Goal: Information Seeking & Learning: Compare options

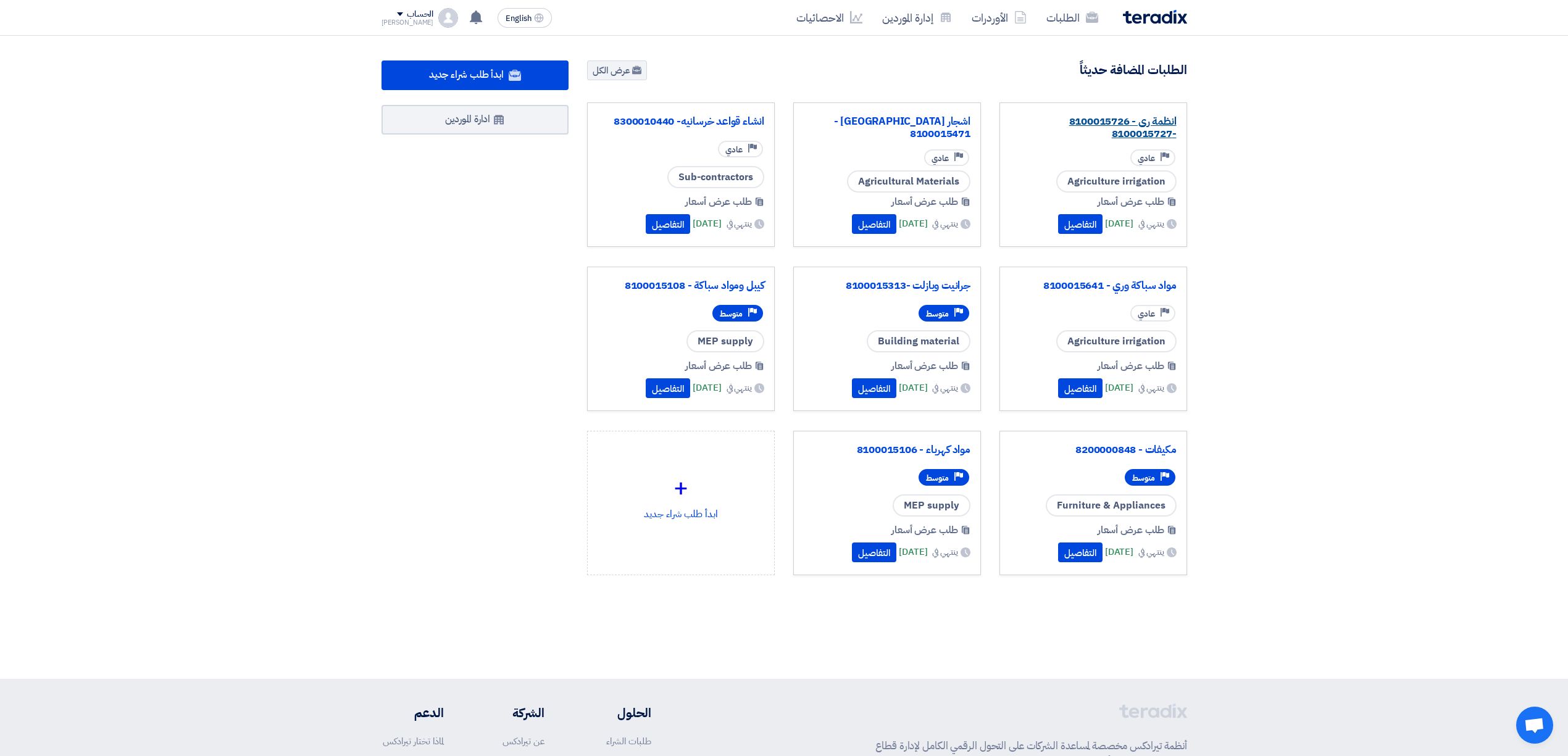
click at [1149, 127] on link "انظمة رى - 8100015726 -8100015727" at bounding box center [1092, 128] width 166 height 25
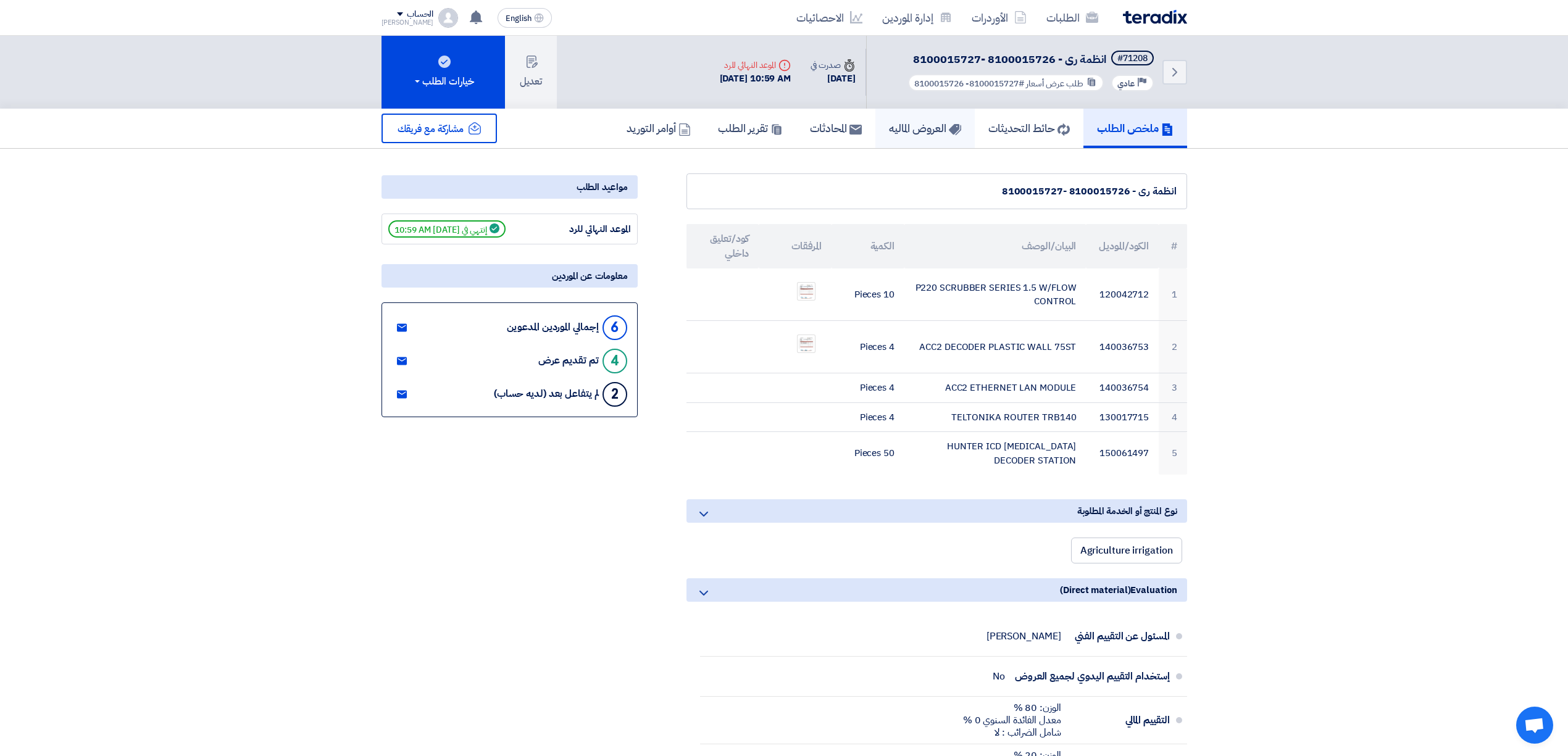
click at [904, 133] on h5 "العروض الماليه" at bounding box center [924, 128] width 73 height 14
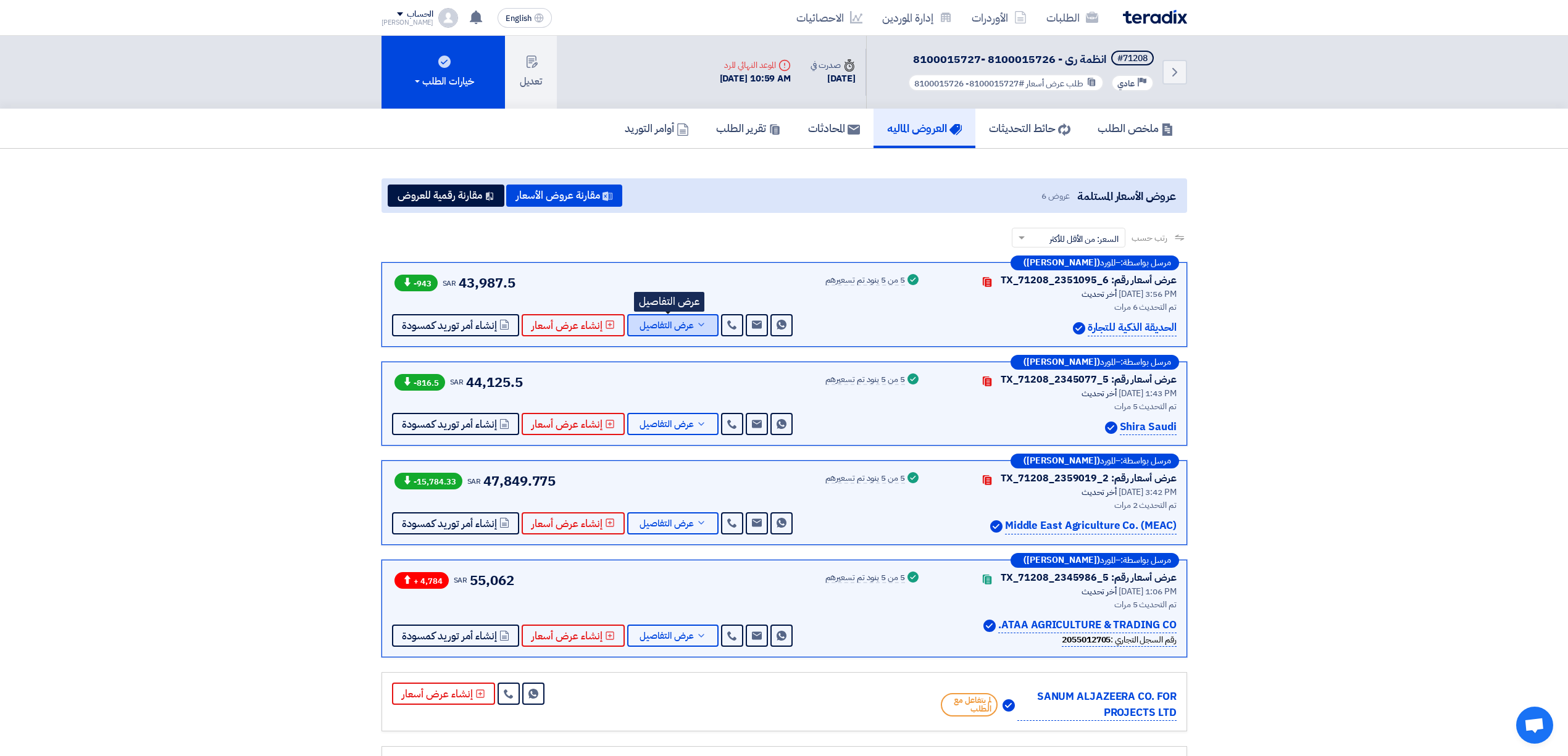
click at [677, 322] on span "عرض التفاصيل" at bounding box center [666, 325] width 54 height 9
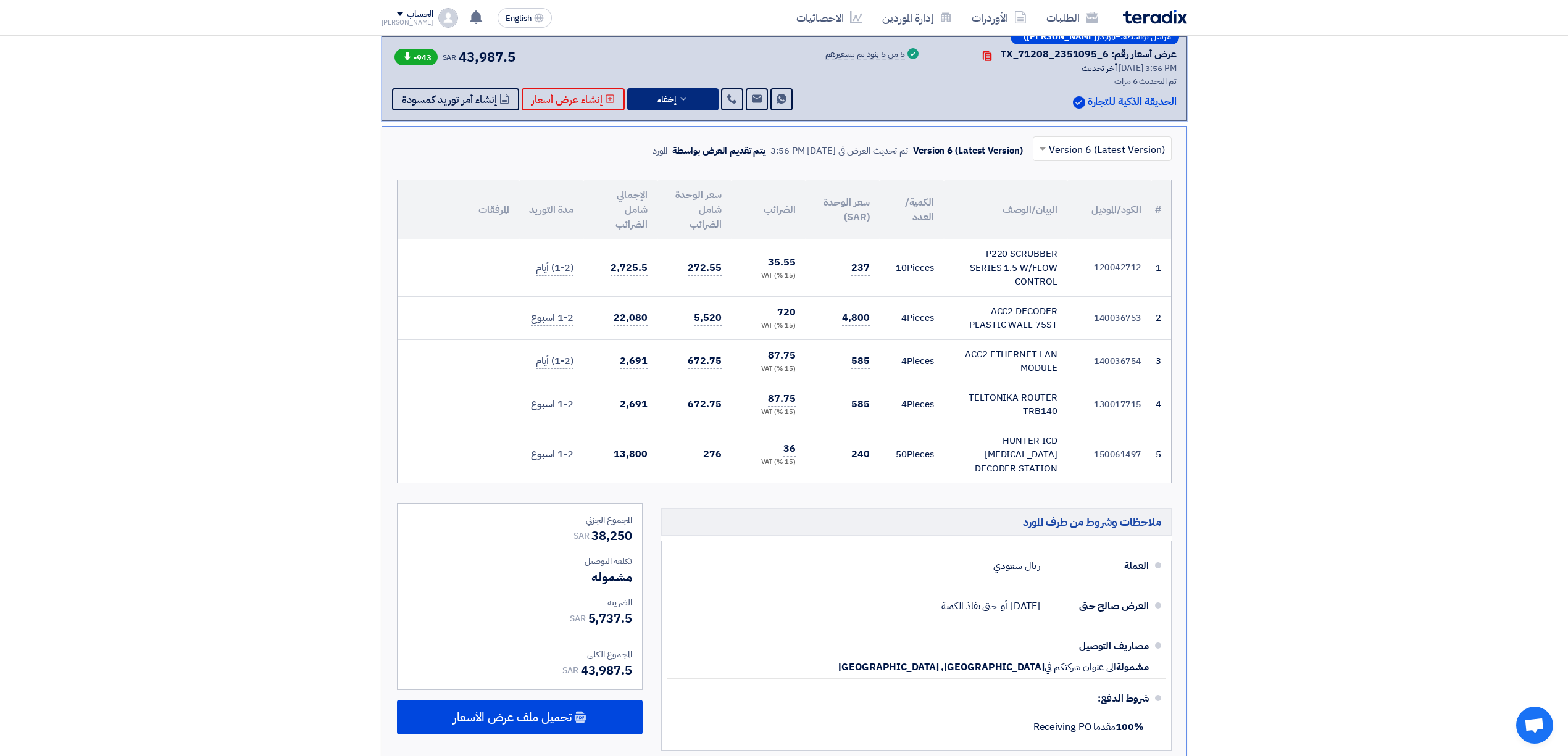
scroll to position [247, 0]
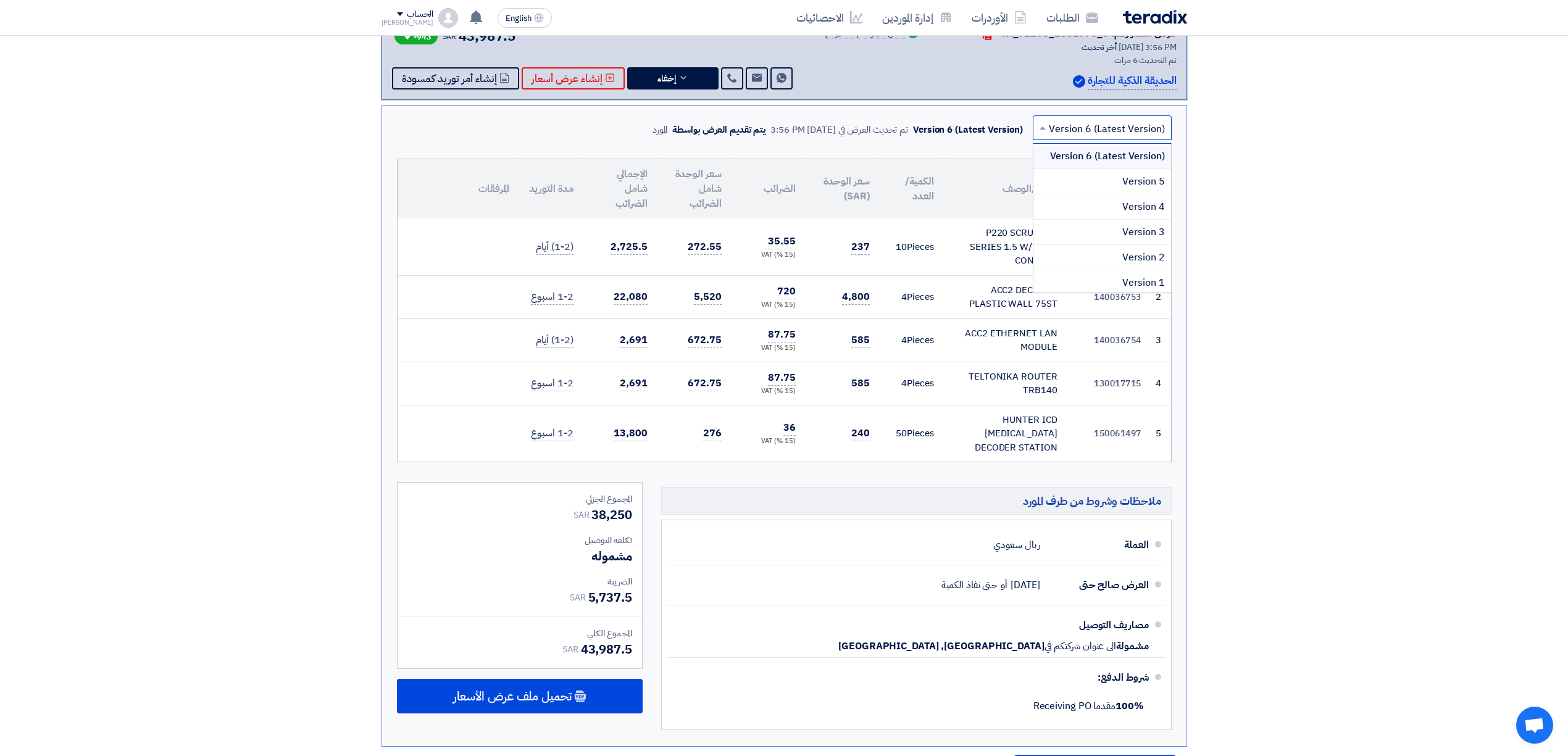
click at [1046, 122] on span at bounding box center [1041, 128] width 16 height 15
click at [1089, 275] on div "Version 1" at bounding box center [1102, 282] width 138 height 25
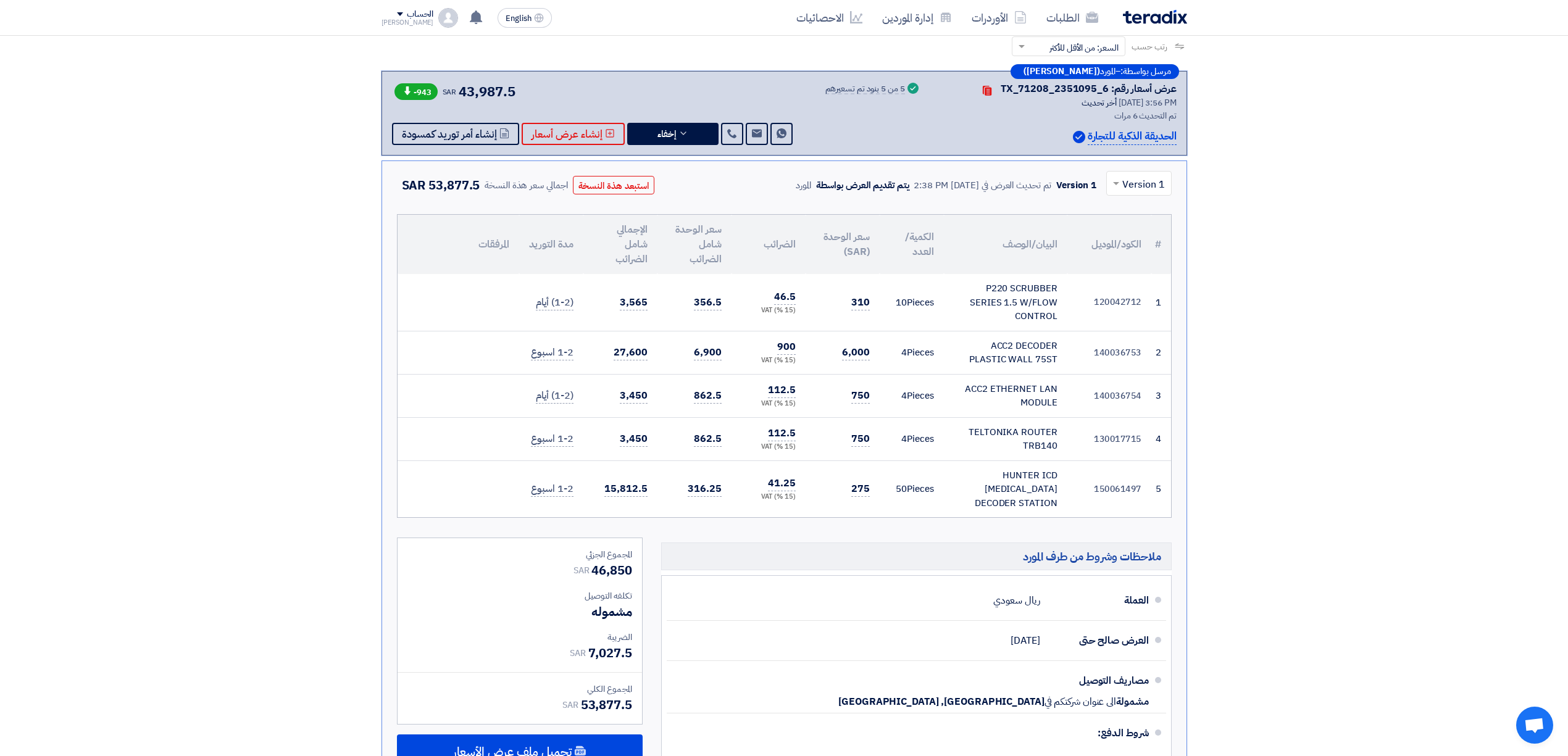
scroll to position [164, 0]
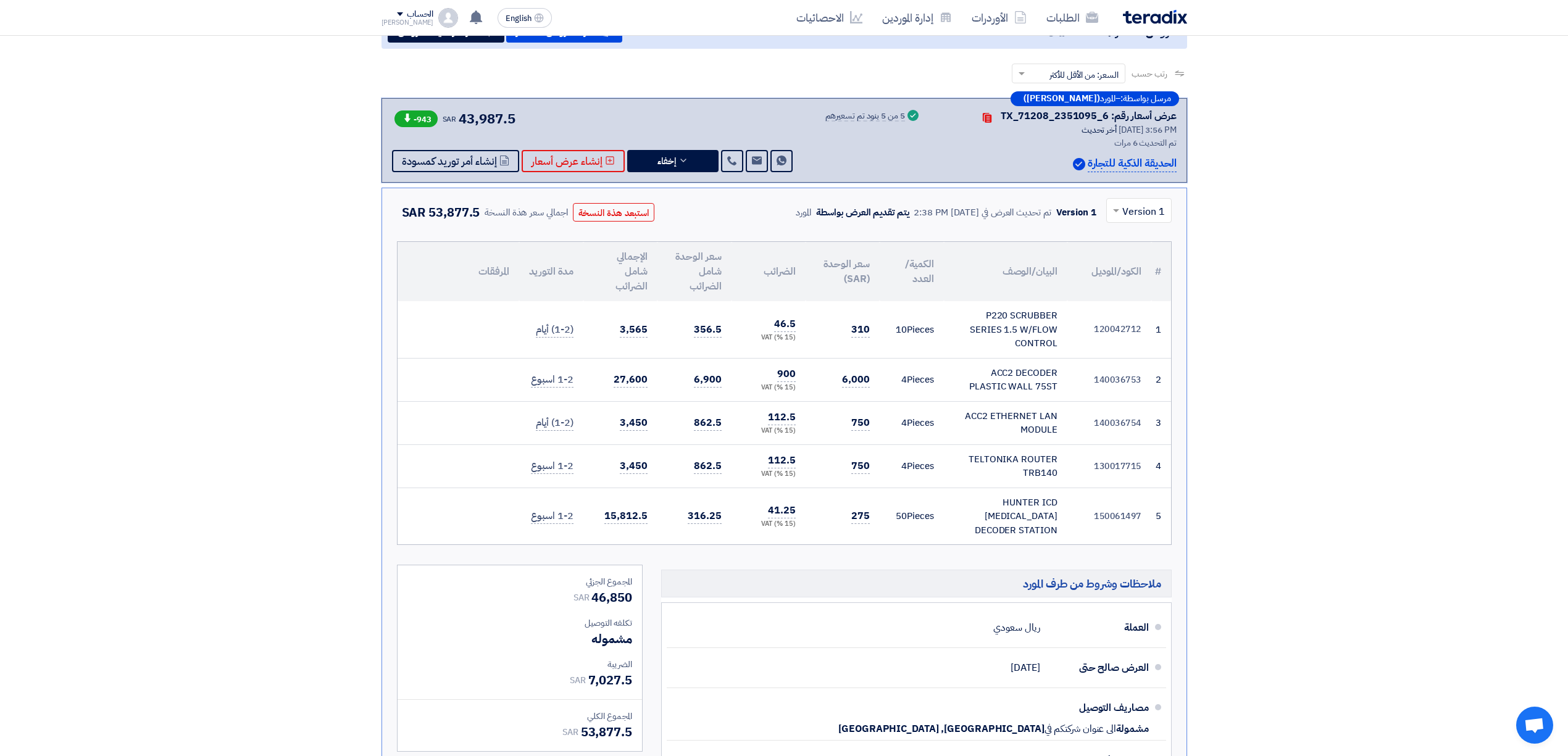
drag, startPoint x: 452, startPoint y: 112, endPoint x: 493, endPoint y: 115, distance: 41.1
click at [493, 115] on div "-943 SAR 43,987.5" at bounding box center [454, 118] width 123 height 20
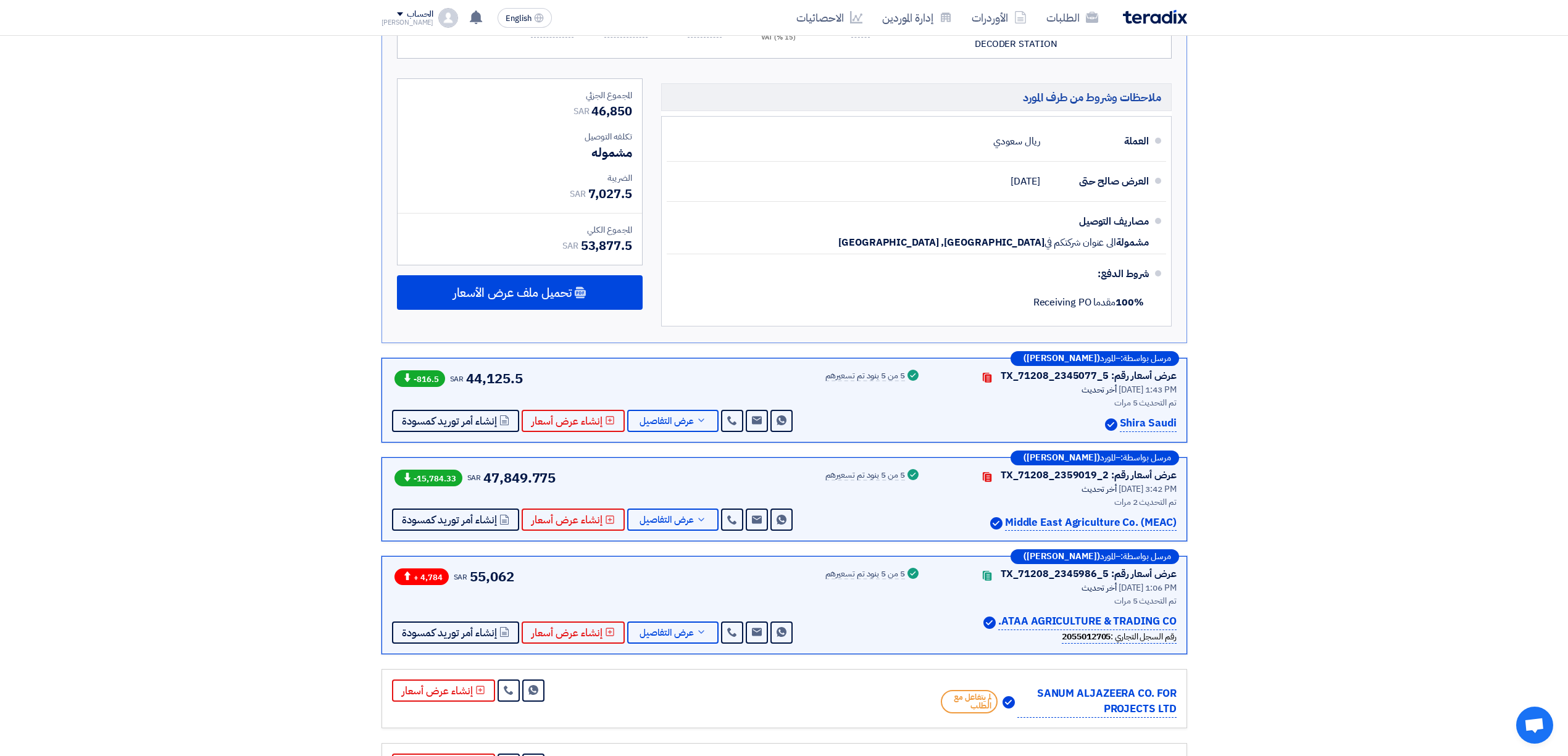
scroll to position [658, 0]
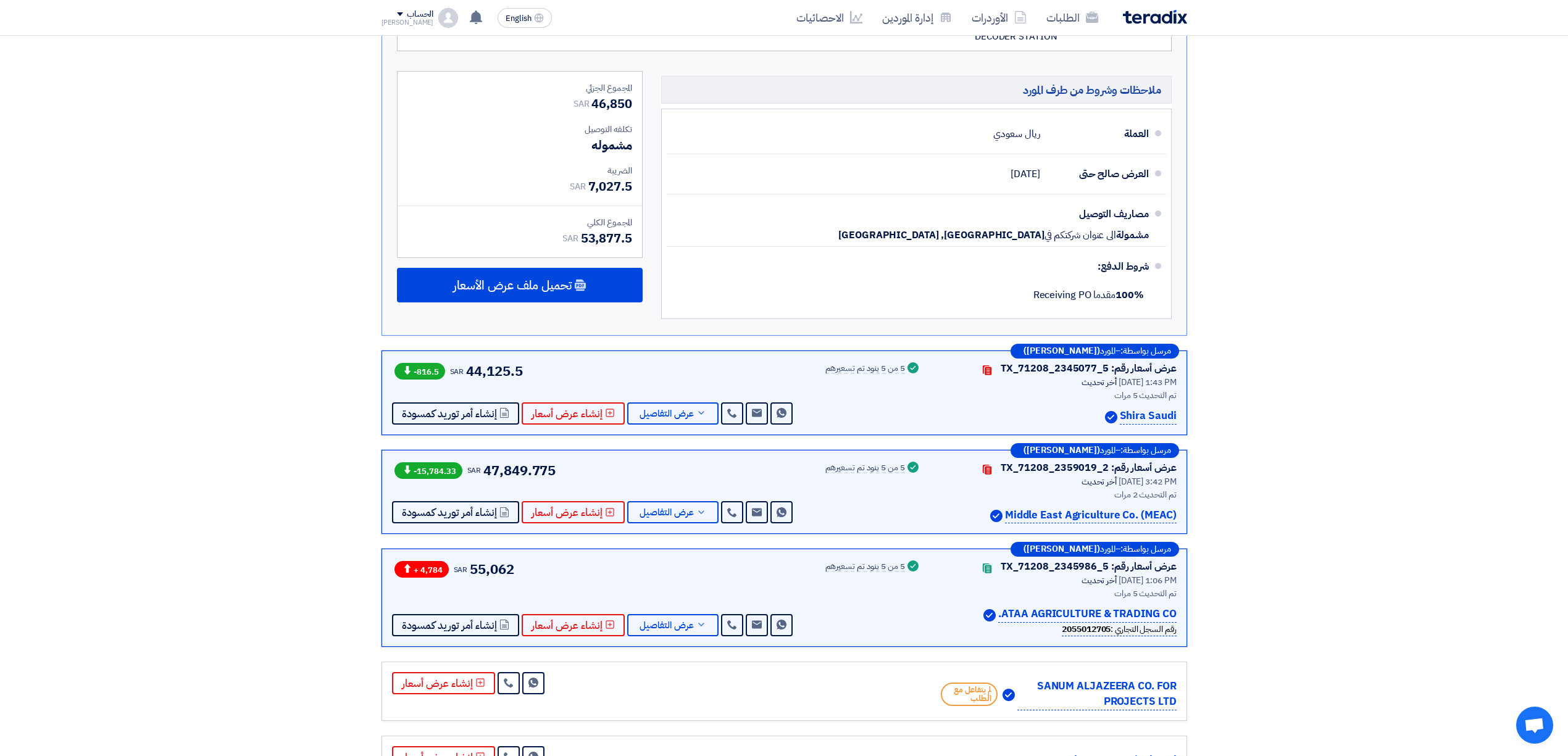
drag, startPoint x: 520, startPoint y: 554, endPoint x: 477, endPoint y: 554, distance: 43.0
click at [477, 559] on div "+ 4,784 SAR 55,062 Send Message Send Message" at bounding box center [593, 598] width 403 height 77
drag, startPoint x: 1011, startPoint y: 505, endPoint x: 1080, endPoint y: 507, distance: 69.0
click at [1080, 507] on p "Middle East Agriculture Co. (MEAC)" at bounding box center [1090, 515] width 172 height 17
click at [682, 621] on span "عرض التفاصيل" at bounding box center [666, 626] width 54 height 9
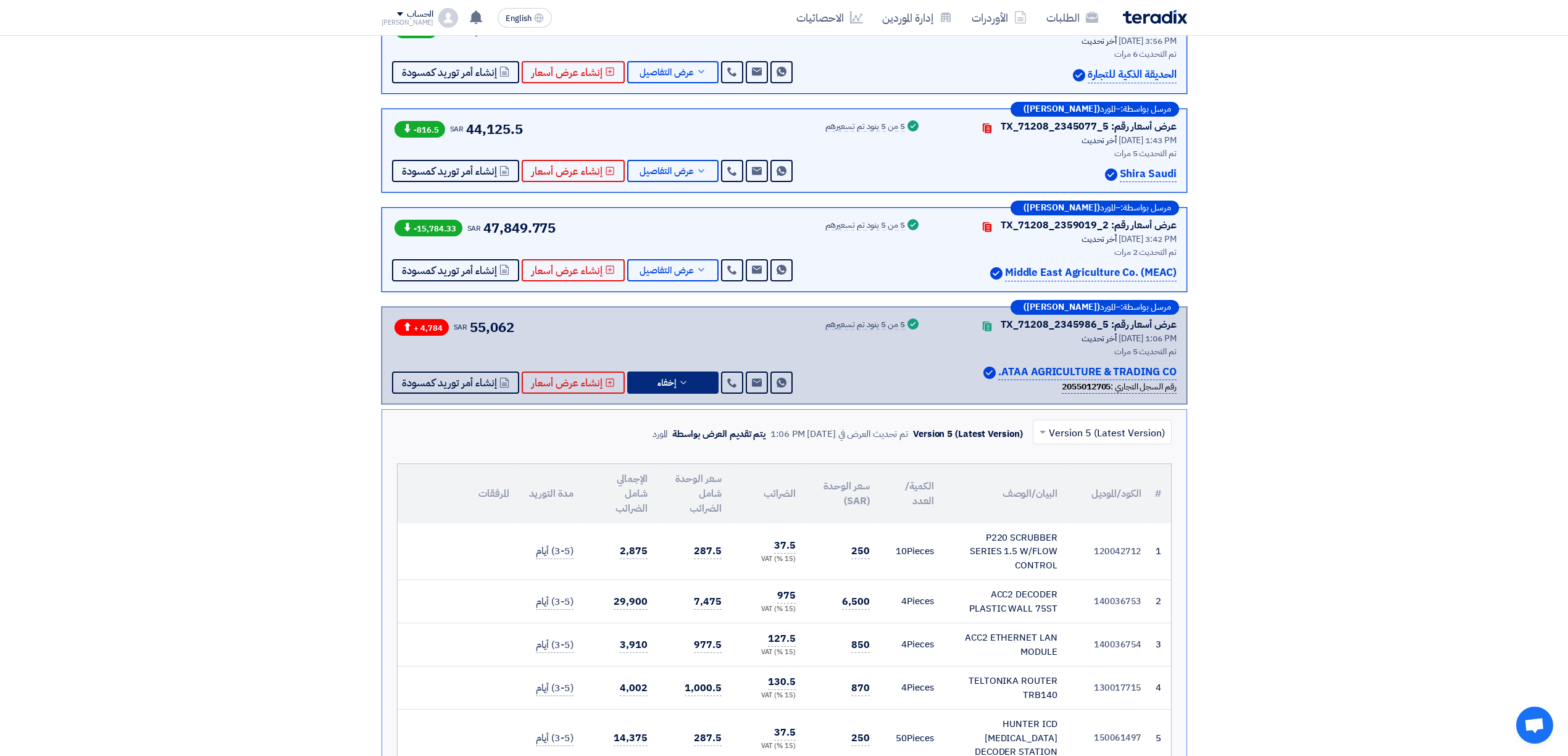
scroll to position [247, 0]
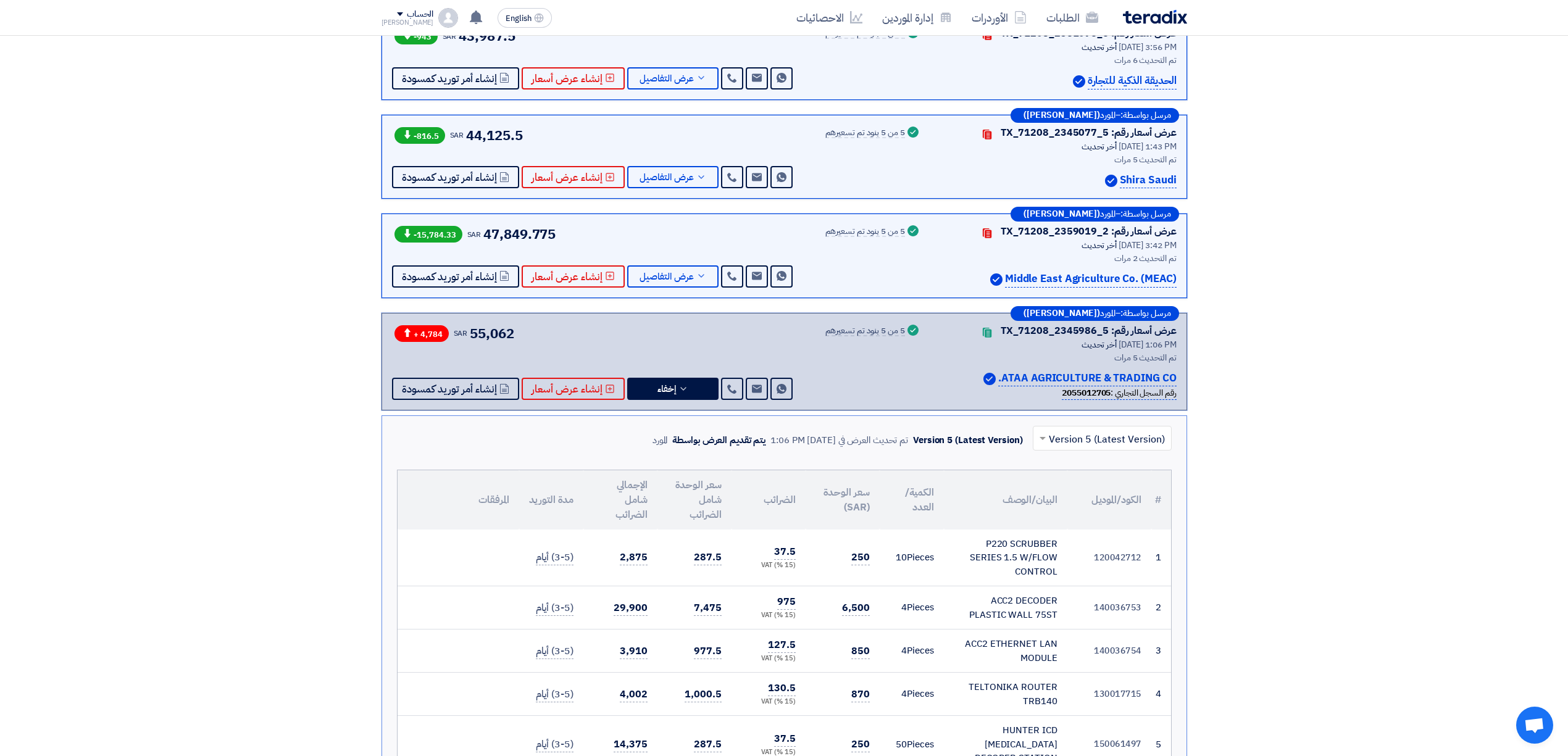
click at [1090, 275] on p "Middle East Agriculture Co. (MEAC)" at bounding box center [1090, 279] width 172 height 17
click at [1090, 274] on p "Middle East Agriculture Co. (MEAC)" at bounding box center [1090, 279] width 172 height 17
click at [1022, 277] on p "Middle East Agriculture Co. (MEAC)" at bounding box center [1090, 279] width 172 height 17
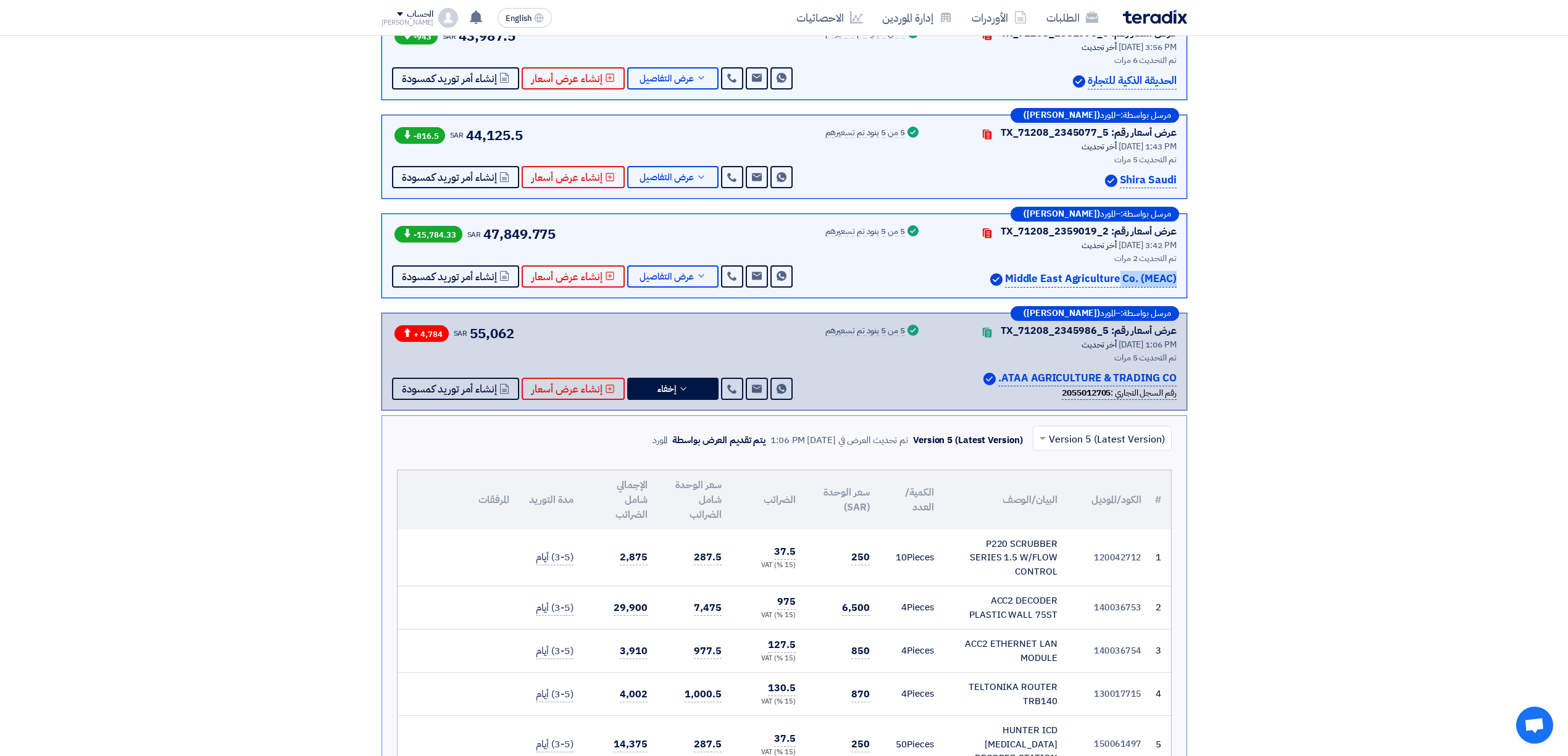
click at [1022, 277] on p "Middle East Agriculture Co. (MEAC)" at bounding box center [1090, 279] width 172 height 17
copy div "Middle East Agriculture Co. (MEAC)"
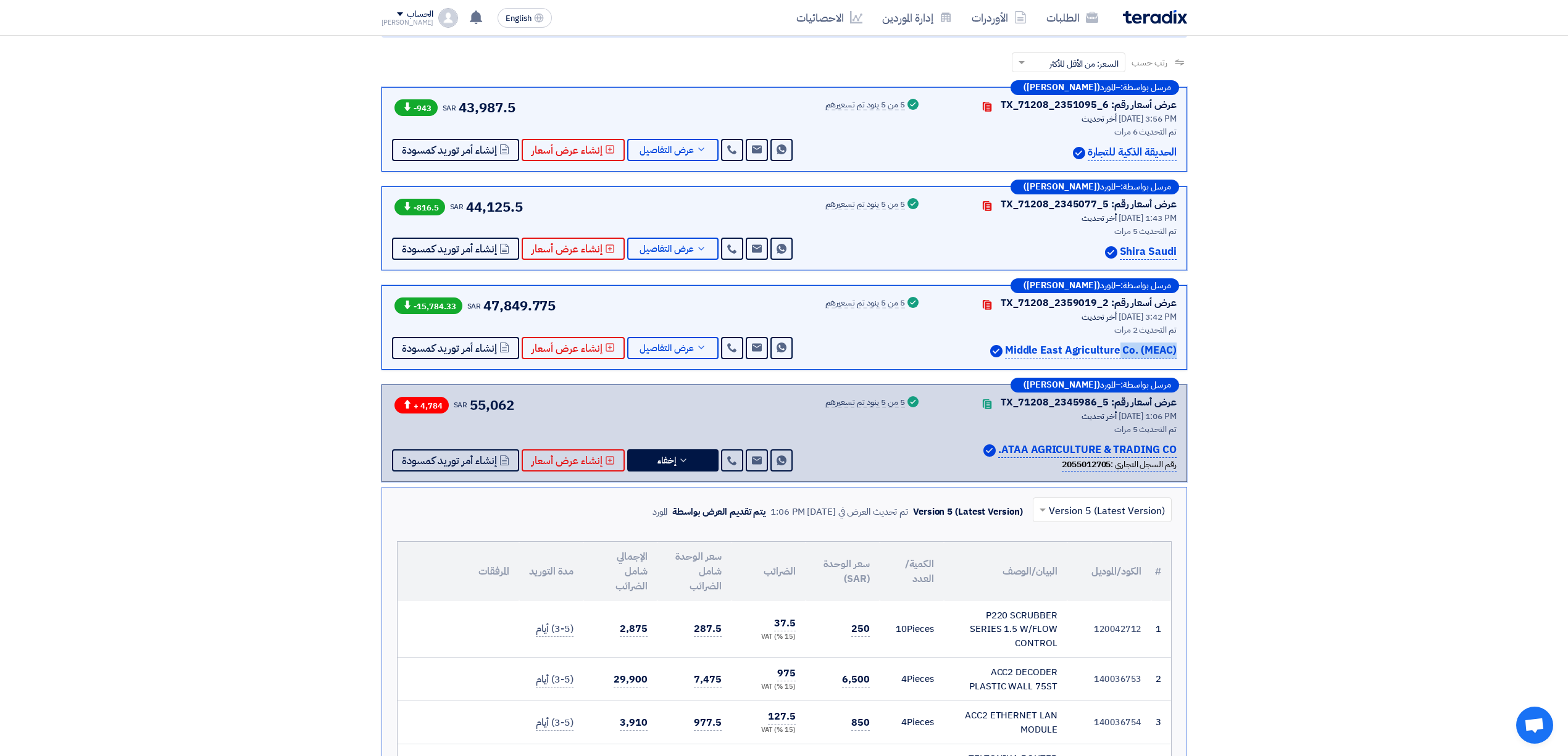
scroll to position [82, 0]
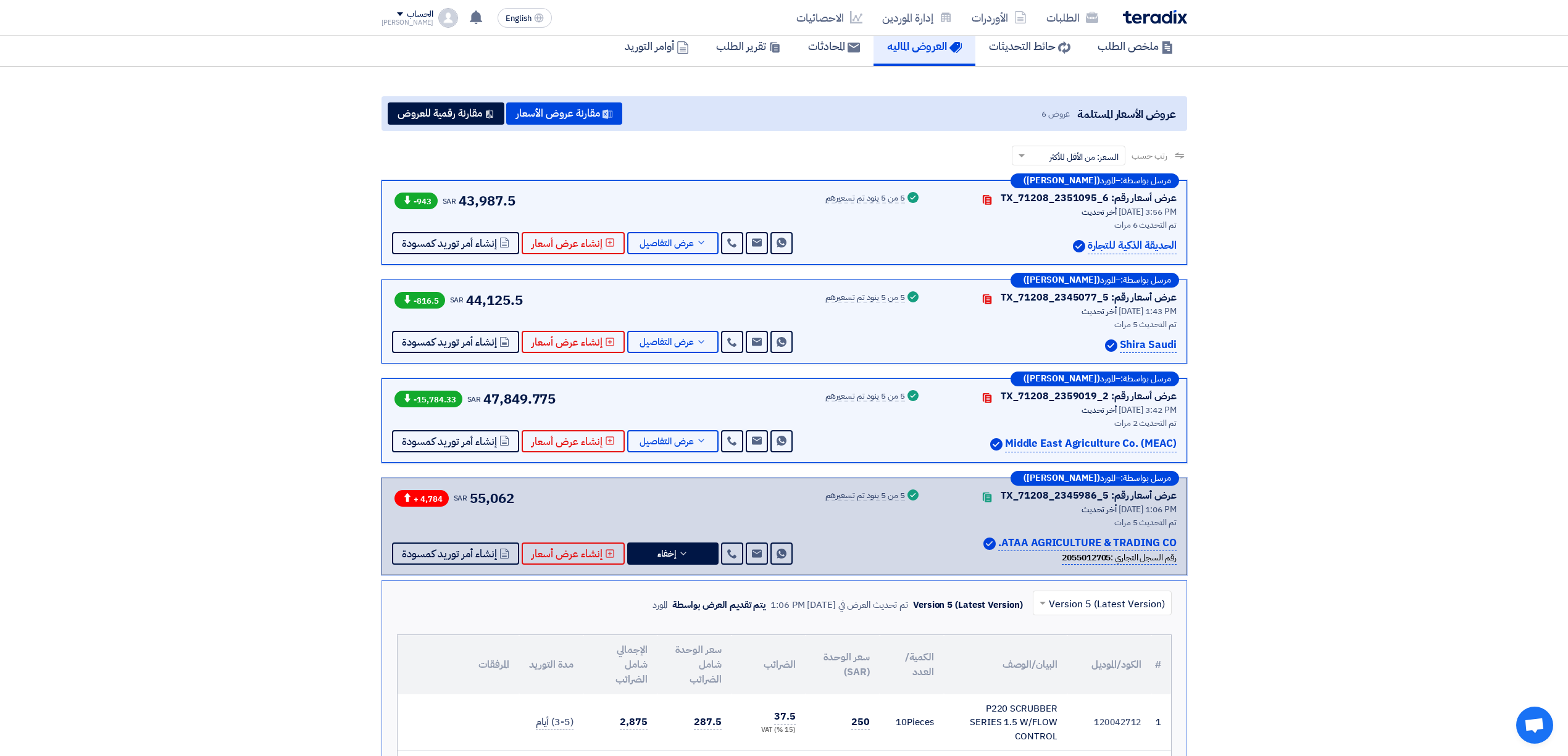
click at [1146, 341] on p "Shira Saudi" at bounding box center [1148, 345] width 57 height 17
copy div "Shira Saudi"
click at [665, 446] on span "عرض التفاصيل" at bounding box center [666, 442] width 54 height 9
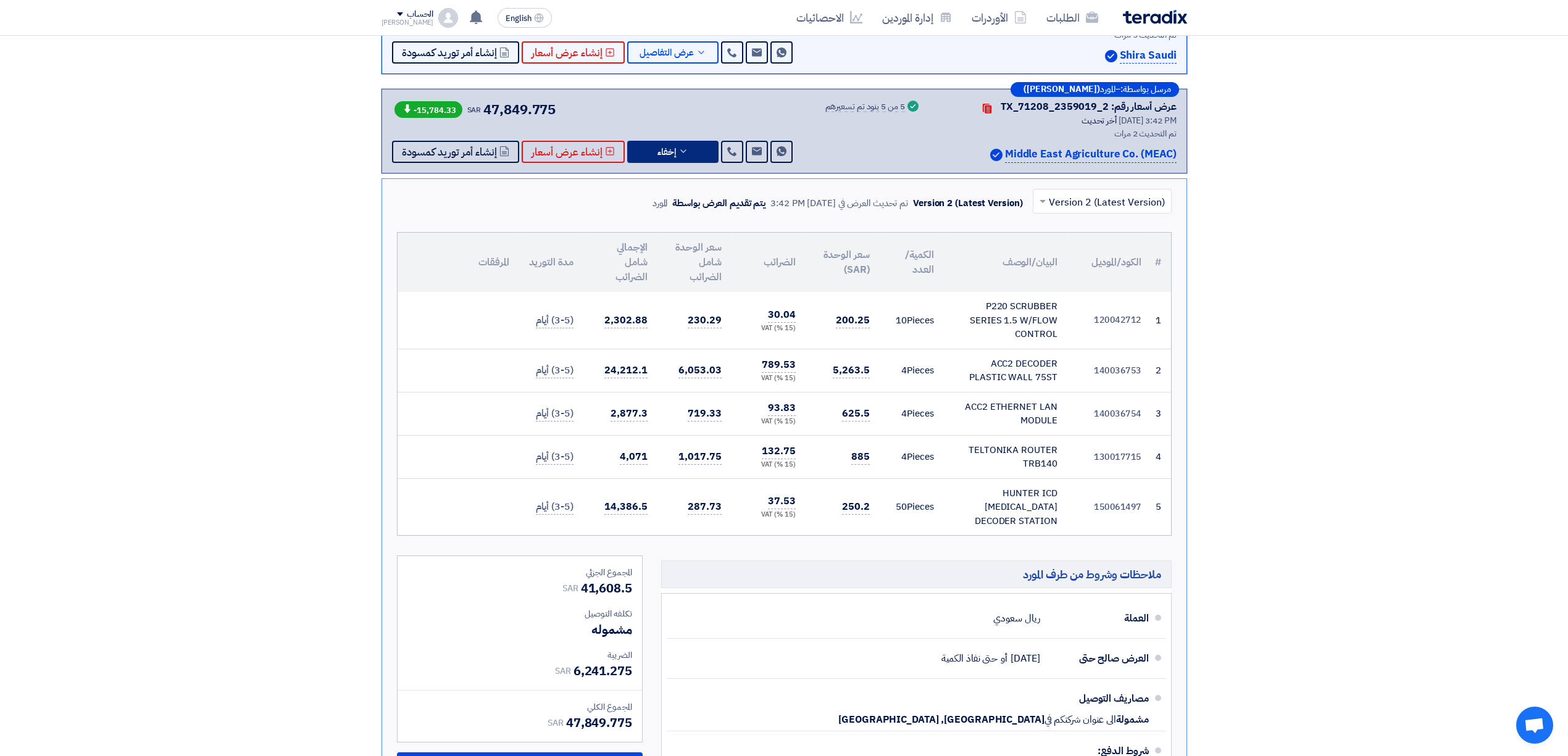
scroll to position [247, 0]
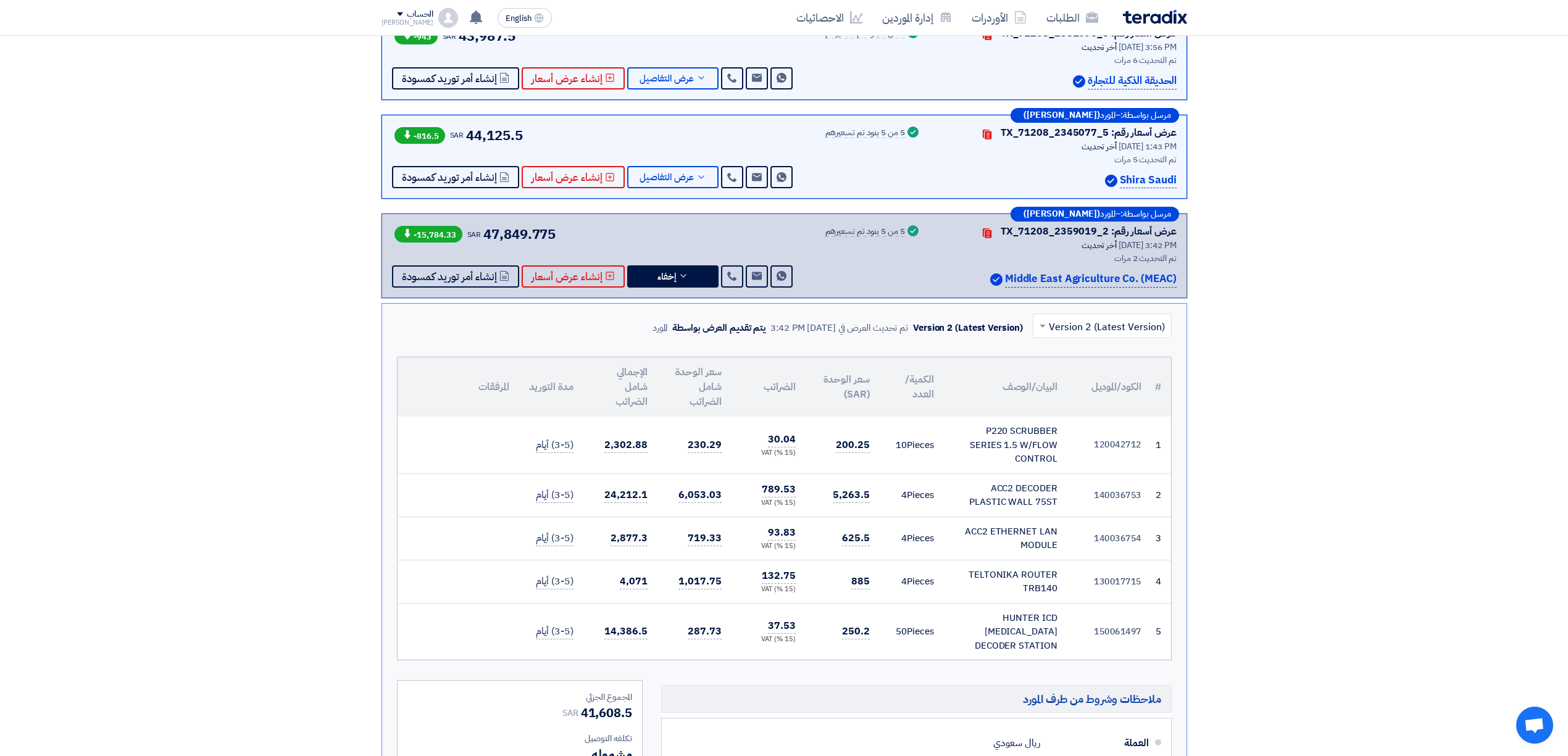
click at [1060, 331] on input "text" at bounding box center [1109, 327] width 114 height 20
click at [1085, 381] on div "Version 1" at bounding box center [1102, 379] width 138 height 25
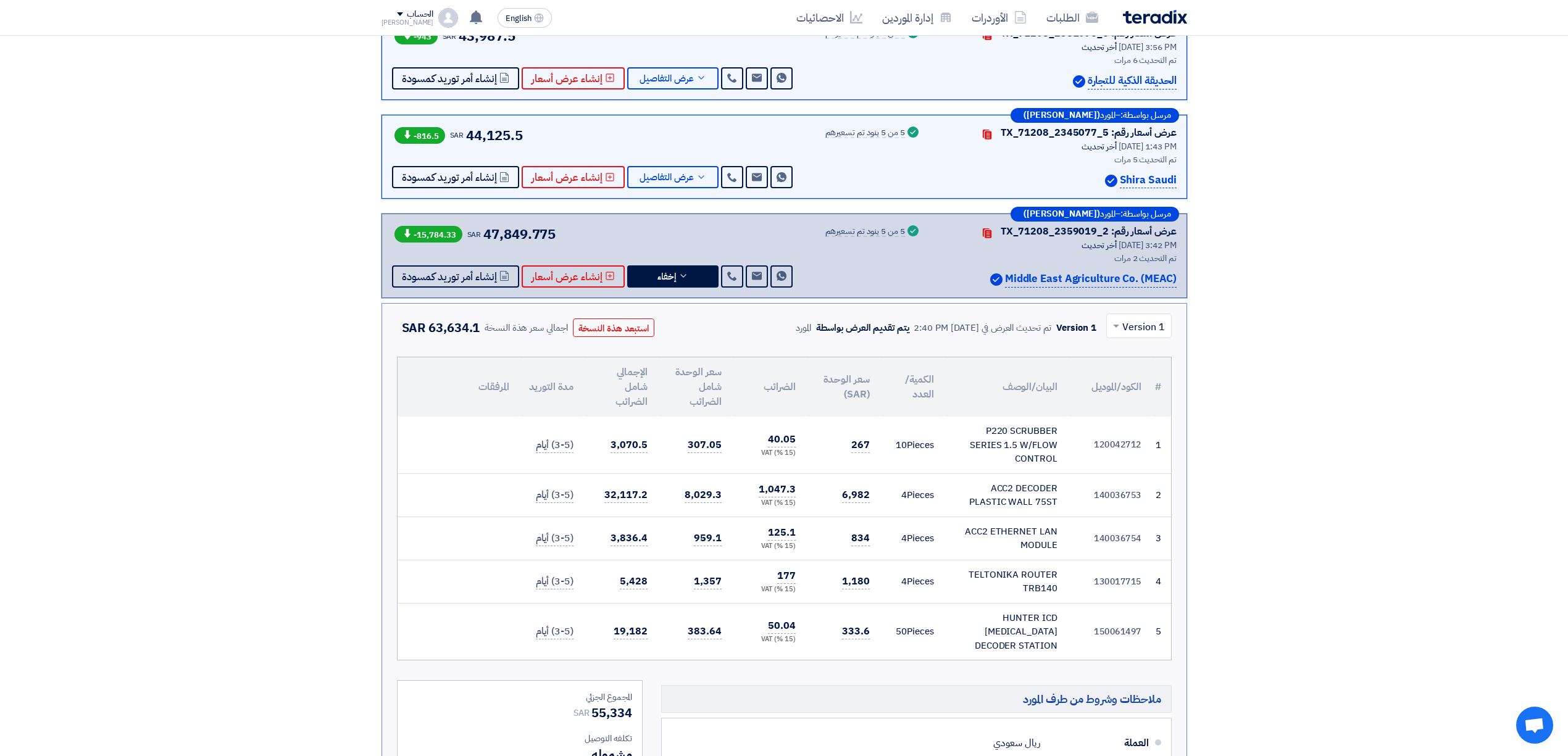
drag, startPoint x: 430, startPoint y: 334, endPoint x: 445, endPoint y: 342, distance: 17.0
click at [445, 330] on span "63,634.1" at bounding box center [454, 328] width 51 height 18
